Goal: Transaction & Acquisition: Obtain resource

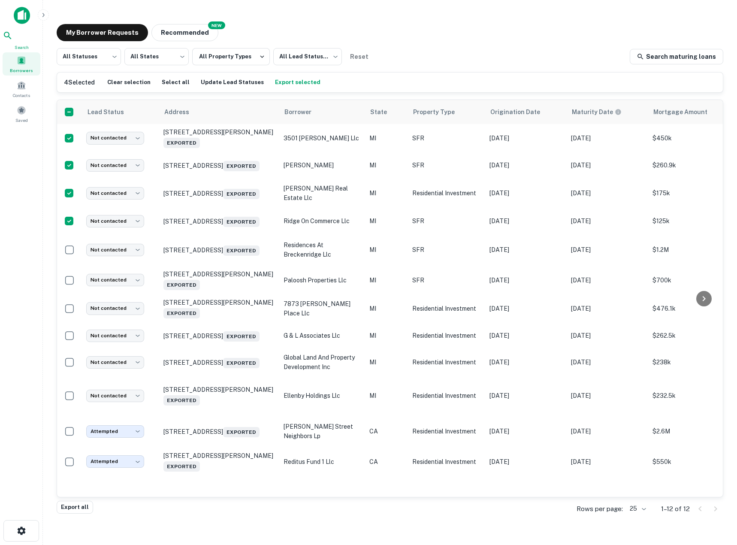
click at [11, 39] on icon at bounding box center [7, 35] width 7 height 7
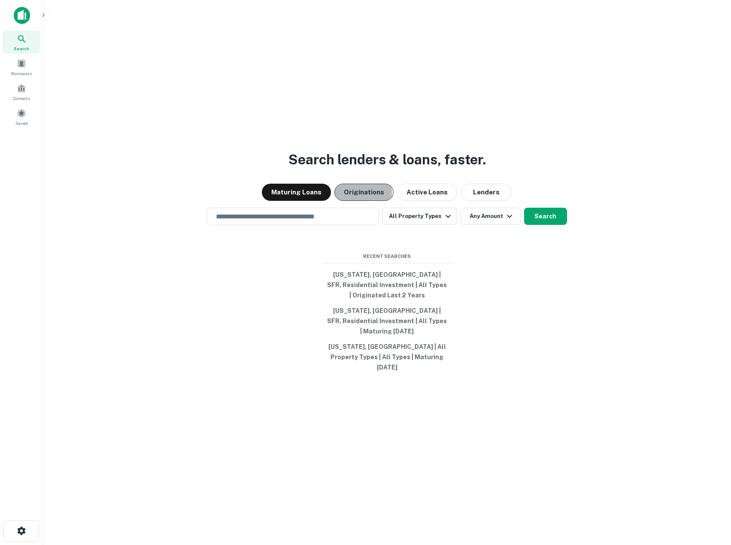
click at [358, 197] on button "Originations" at bounding box center [363, 192] width 59 height 17
click at [288, 220] on input "text" at bounding box center [293, 217] width 164 height 10
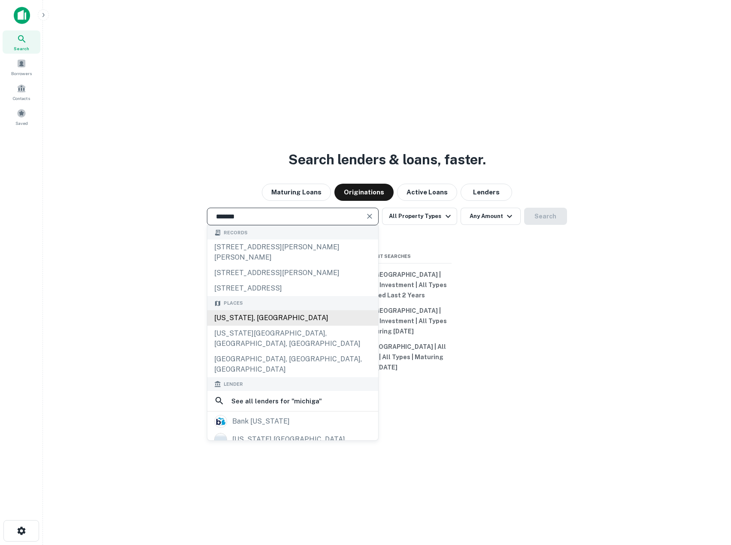
click at [242, 326] on div "Michigan, USA" at bounding box center [292, 317] width 171 height 15
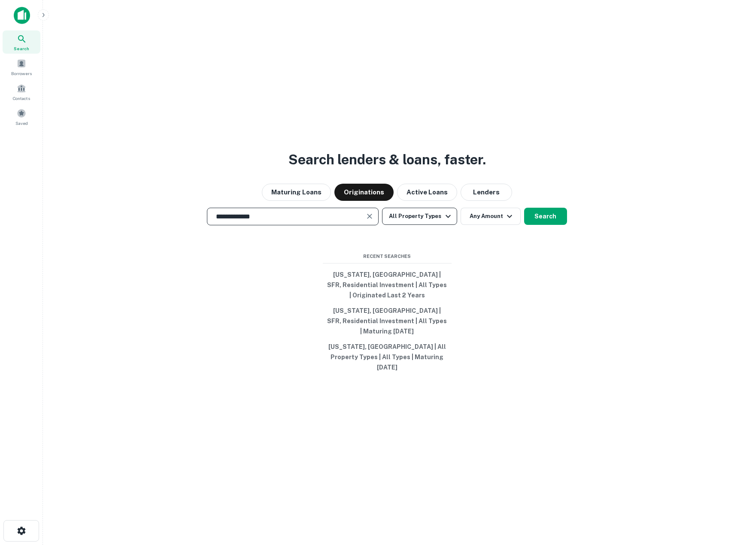
type input "**********"
click at [414, 220] on button "All Property Types" at bounding box center [419, 216] width 75 height 17
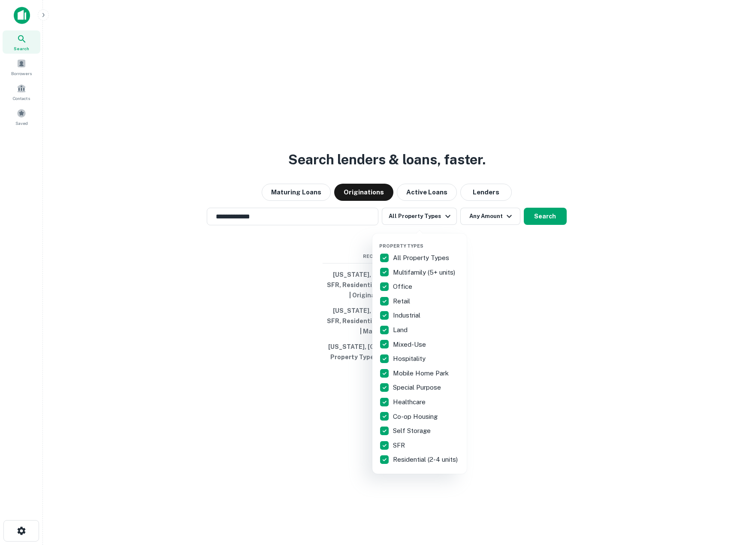
click at [405, 257] on p "All Property Types" at bounding box center [422, 258] width 58 height 10
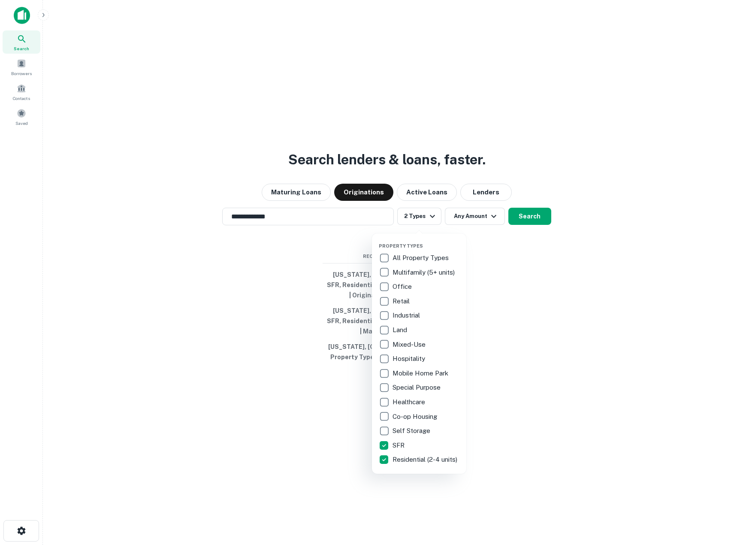
click at [213, 322] on div at bounding box center [368, 272] width 737 height 545
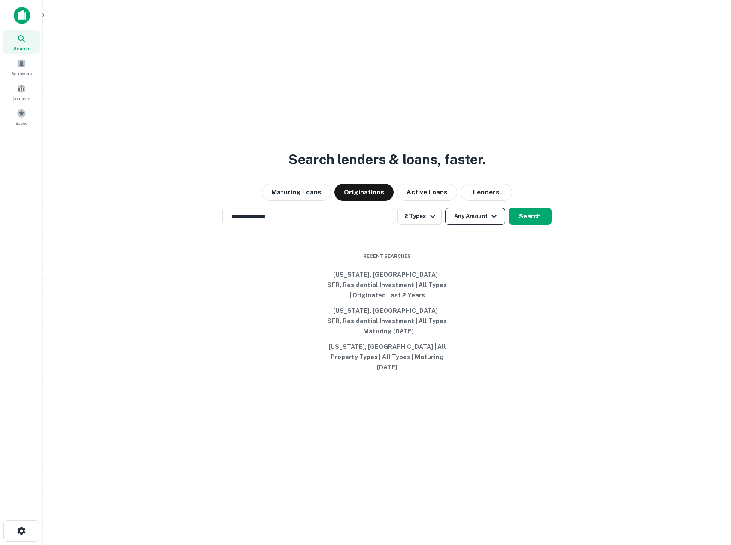
click at [466, 220] on button "Any Amount" at bounding box center [475, 216] width 60 height 17
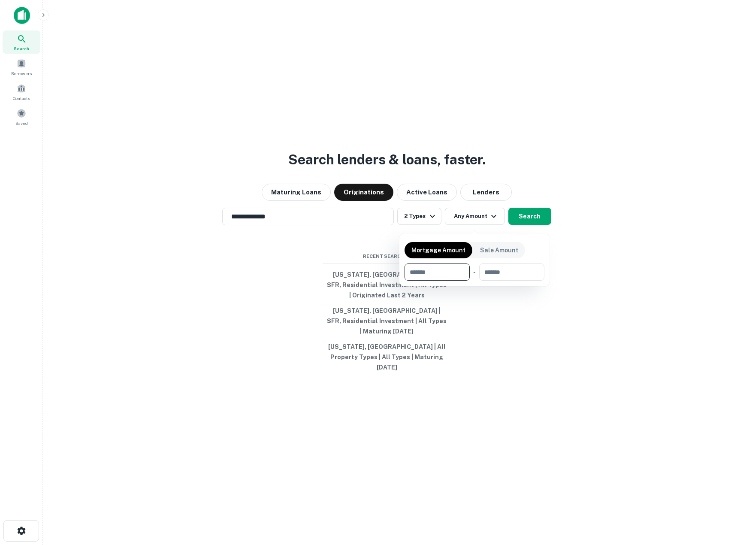
click at [625, 227] on div at bounding box center [368, 272] width 737 height 545
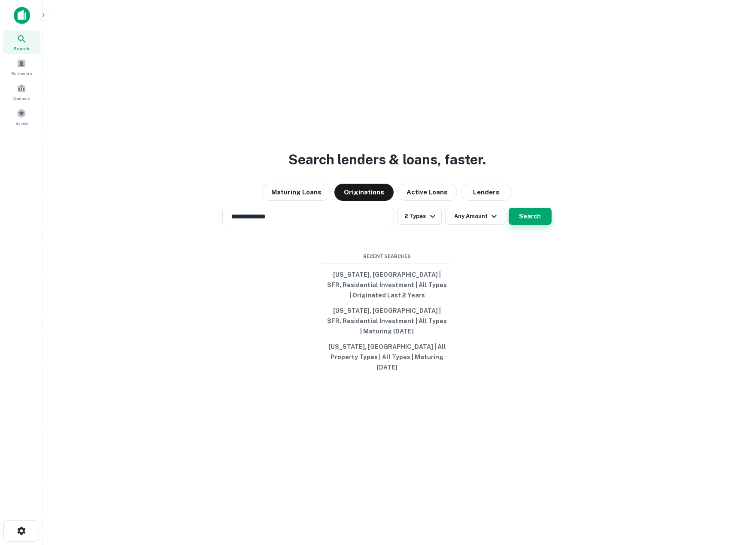
click at [550, 218] on button "Search" at bounding box center [530, 216] width 43 height 17
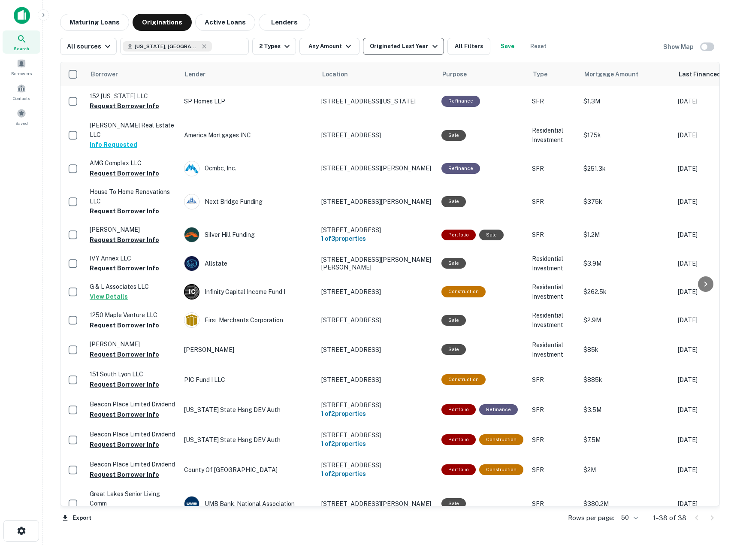
click at [403, 43] on div "Originated Last Year" at bounding box center [405, 46] width 70 height 10
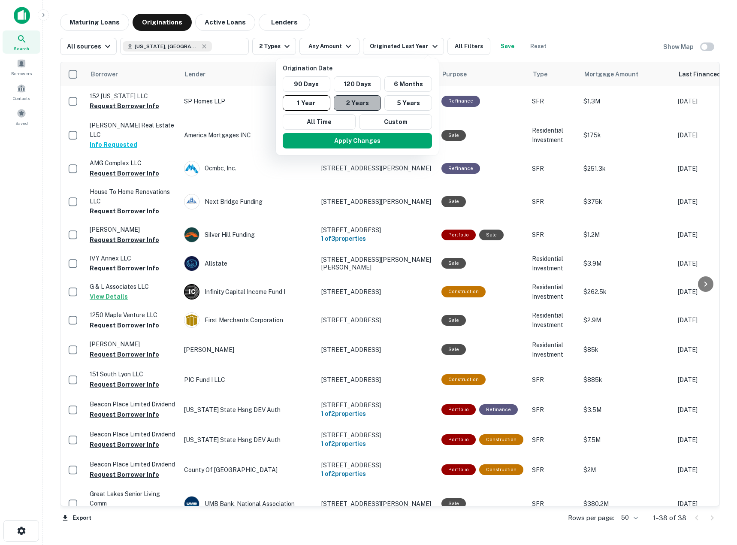
click at [362, 103] on button "2 Years" at bounding box center [358, 102] width 48 height 15
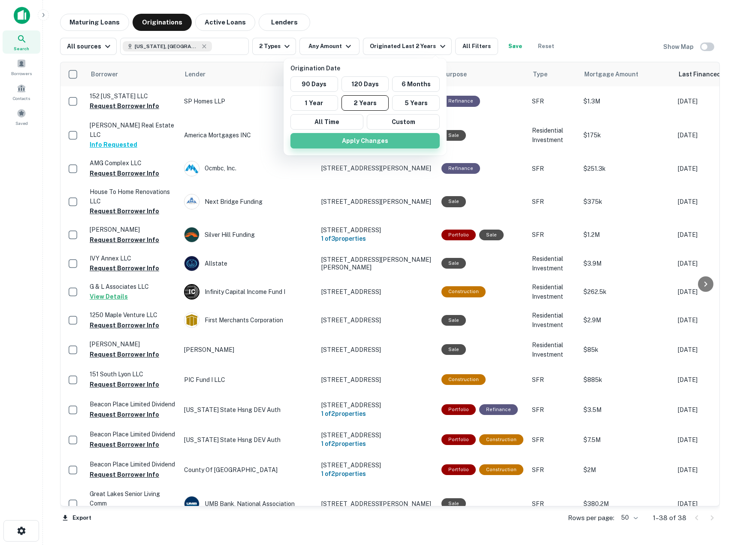
click at [359, 135] on button "Apply Changes" at bounding box center [365, 140] width 149 height 15
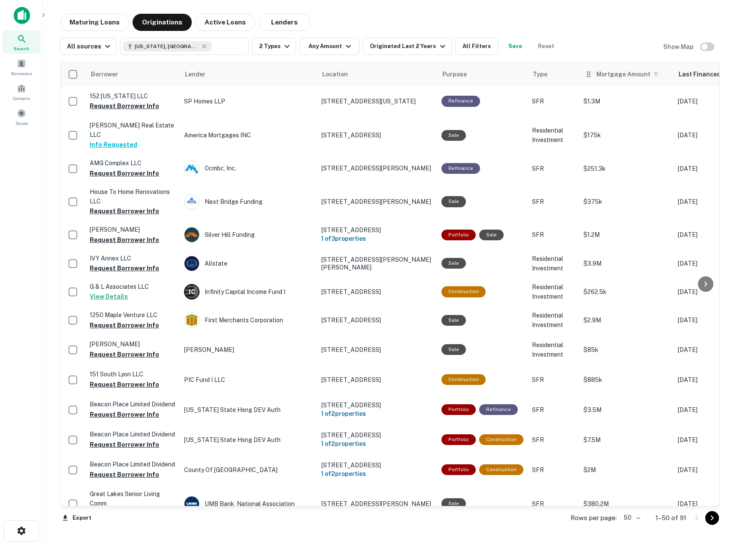
click at [603, 73] on span "Mortgage Amount" at bounding box center [629, 74] width 65 height 10
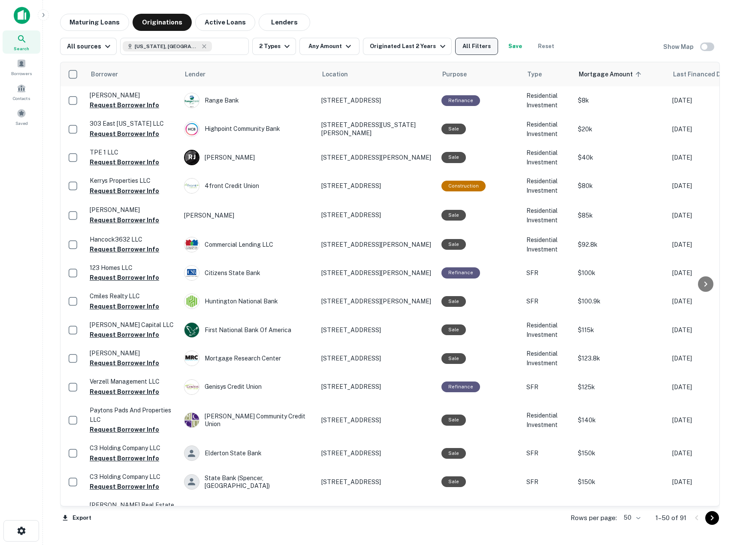
click at [480, 48] on button "All Filters" at bounding box center [476, 46] width 43 height 17
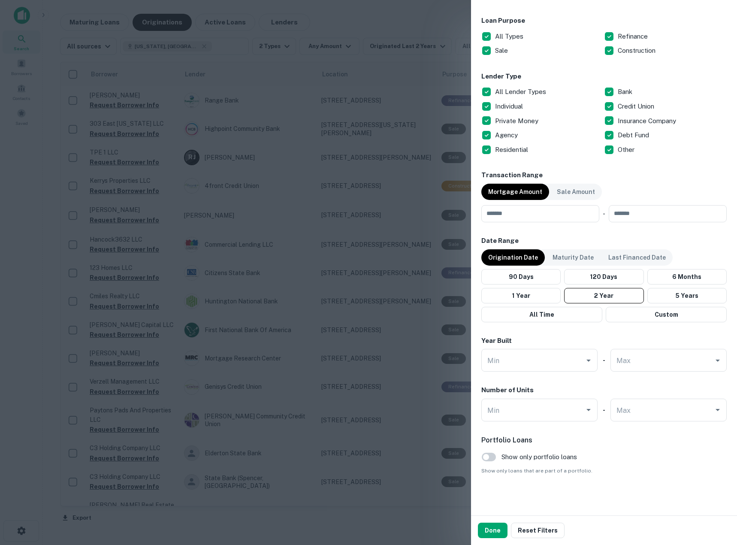
scroll to position [277, 0]
click at [496, 526] on button "Done" at bounding box center [493, 530] width 30 height 15
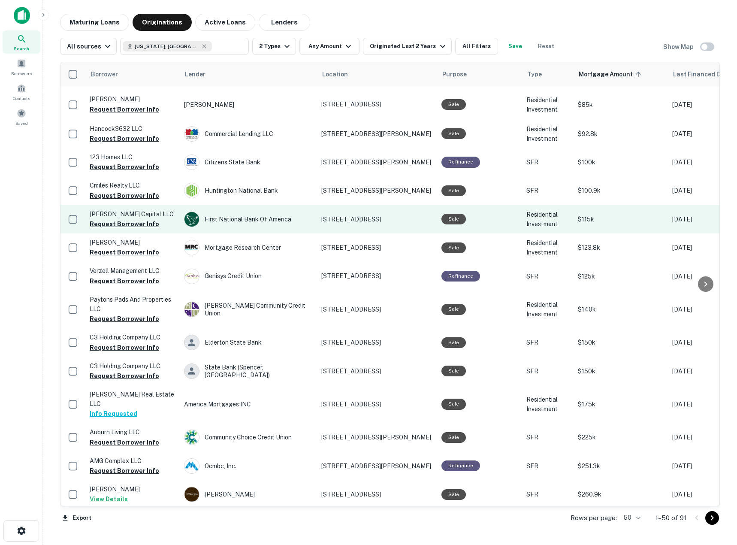
scroll to position [115, 0]
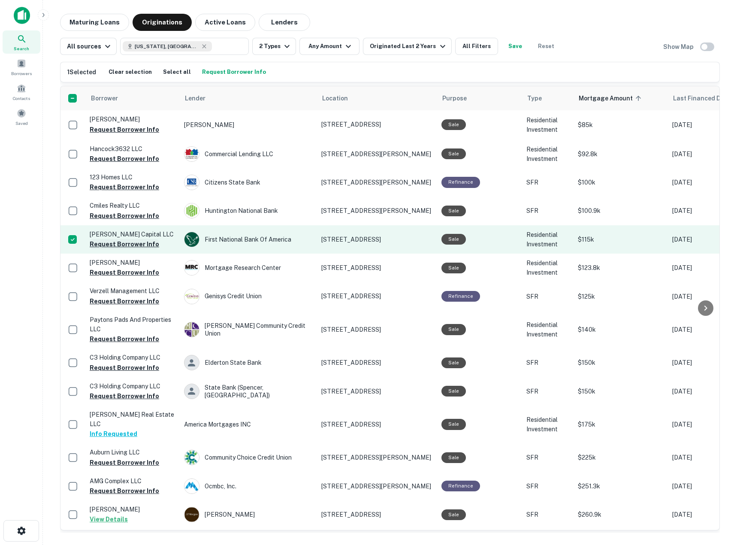
click at [107, 245] on button "Request Borrower Info" at bounding box center [125, 244] width 70 height 10
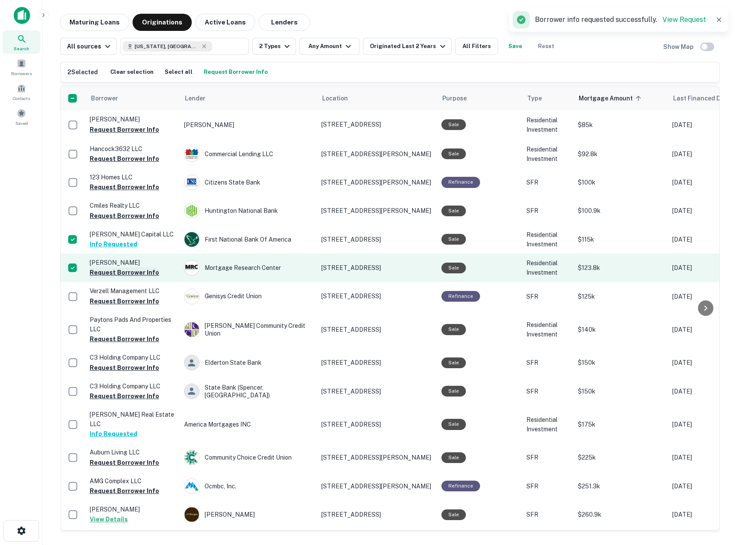
click at [103, 272] on button "Request Borrower Info" at bounding box center [125, 272] width 70 height 10
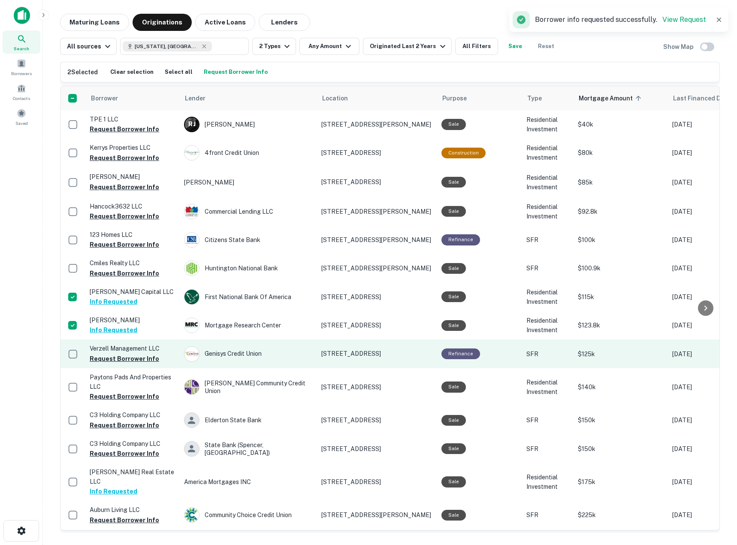
scroll to position [0, 0]
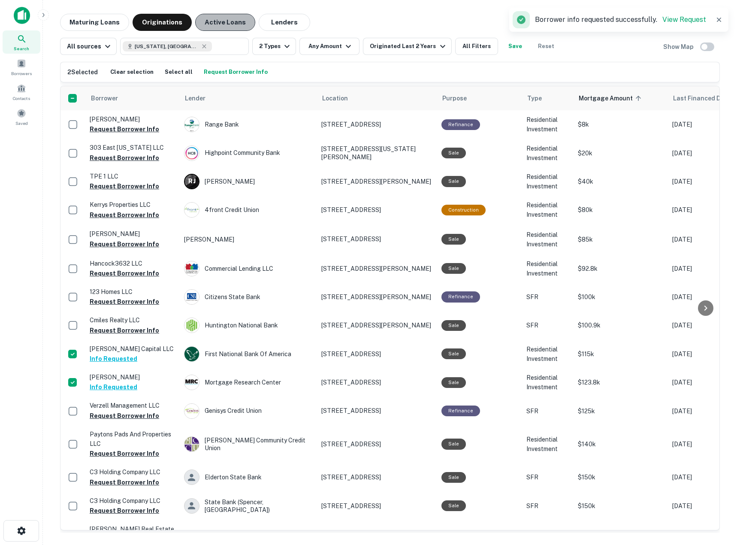
click at [221, 21] on button "Active Loans" at bounding box center [225, 22] width 60 height 17
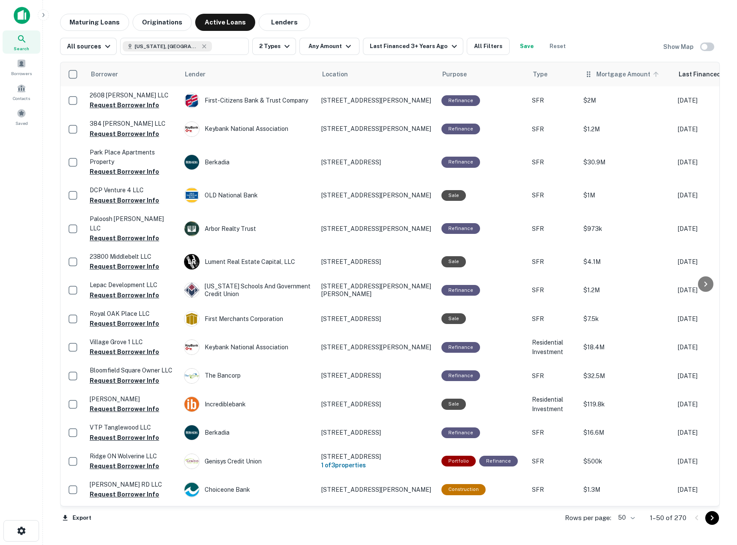
click at [605, 79] on span "Mortgage Amount" at bounding box center [629, 74] width 65 height 10
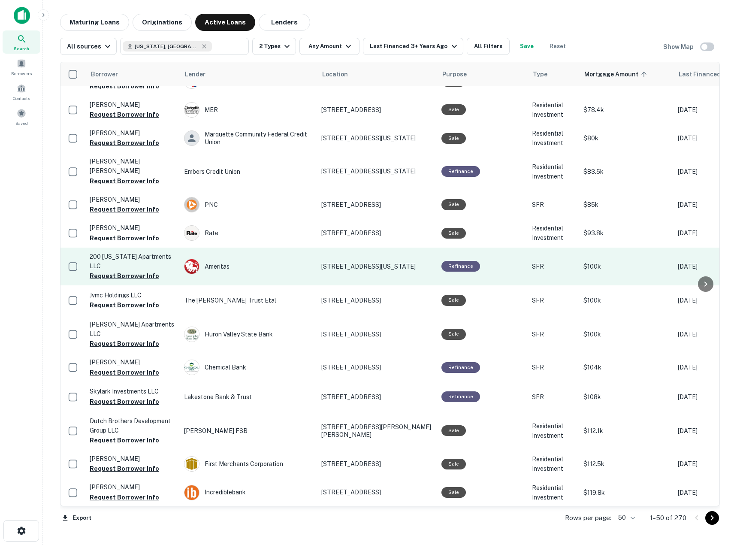
scroll to position [744, 0]
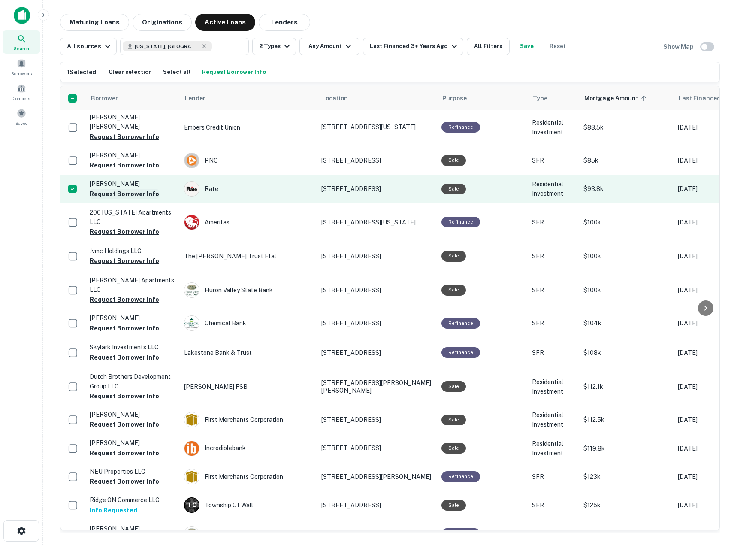
click at [115, 189] on button "Request Borrower Info" at bounding box center [125, 194] width 70 height 10
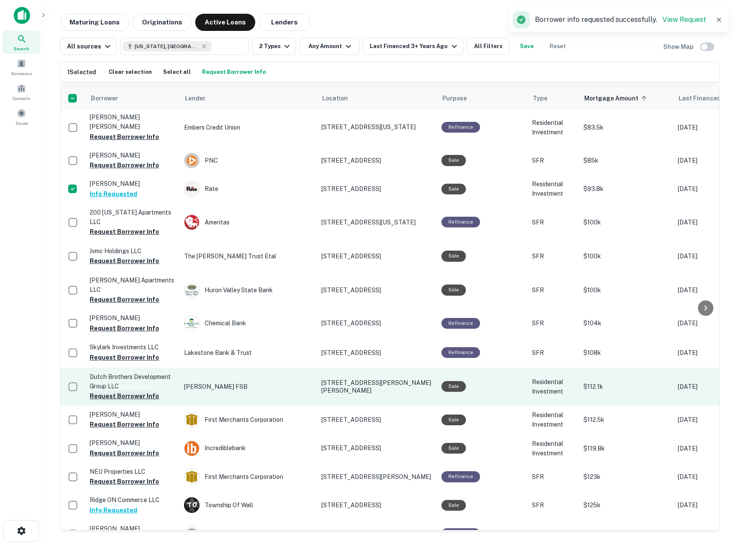
click at [108, 391] on button "Request Borrower Info" at bounding box center [125, 396] width 70 height 10
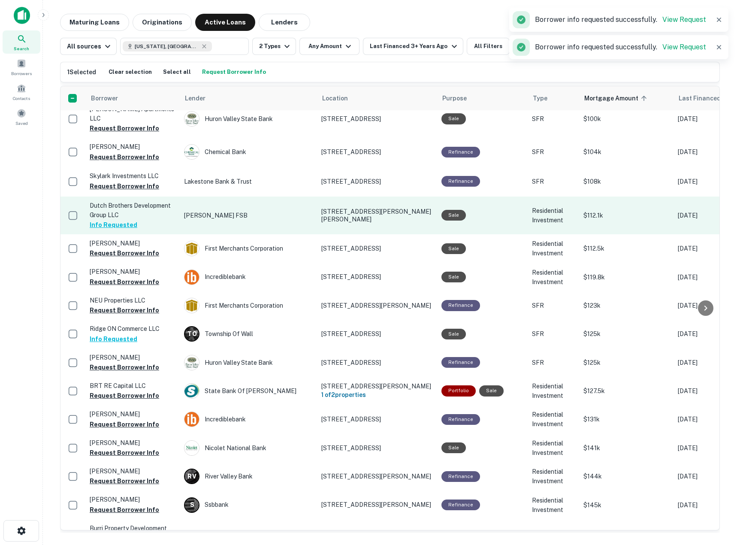
scroll to position [916, 0]
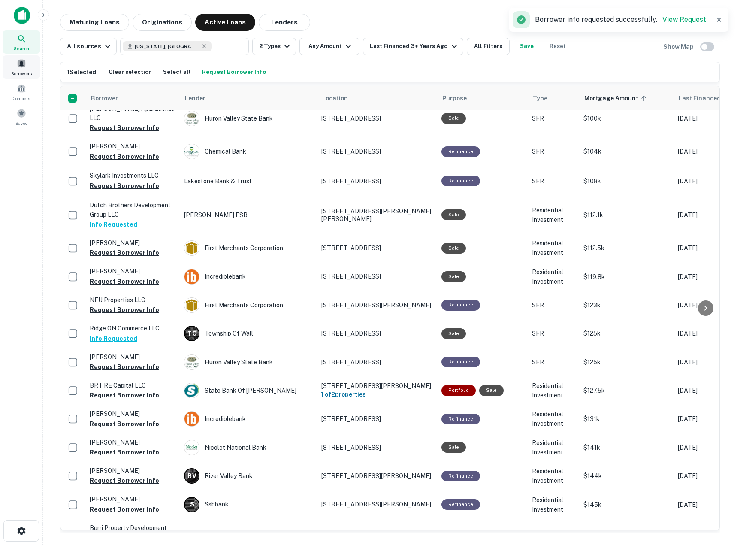
click at [20, 62] on span at bounding box center [21, 63] width 9 height 9
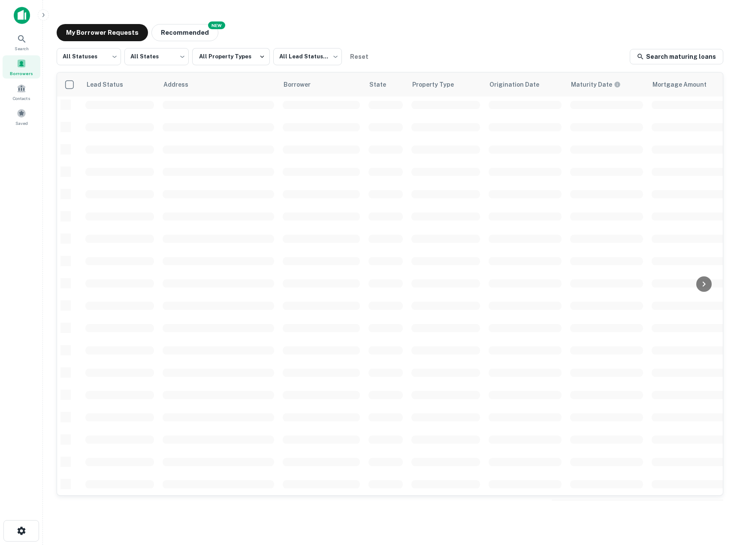
scroll to position [57, 0]
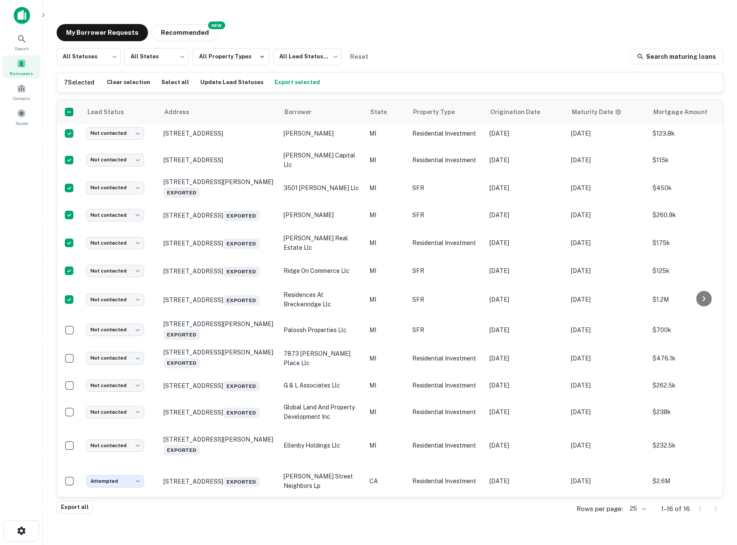
click at [291, 85] on button "Export selected" at bounding box center [298, 82] width 50 height 13
